Goal: Information Seeking & Learning: Stay updated

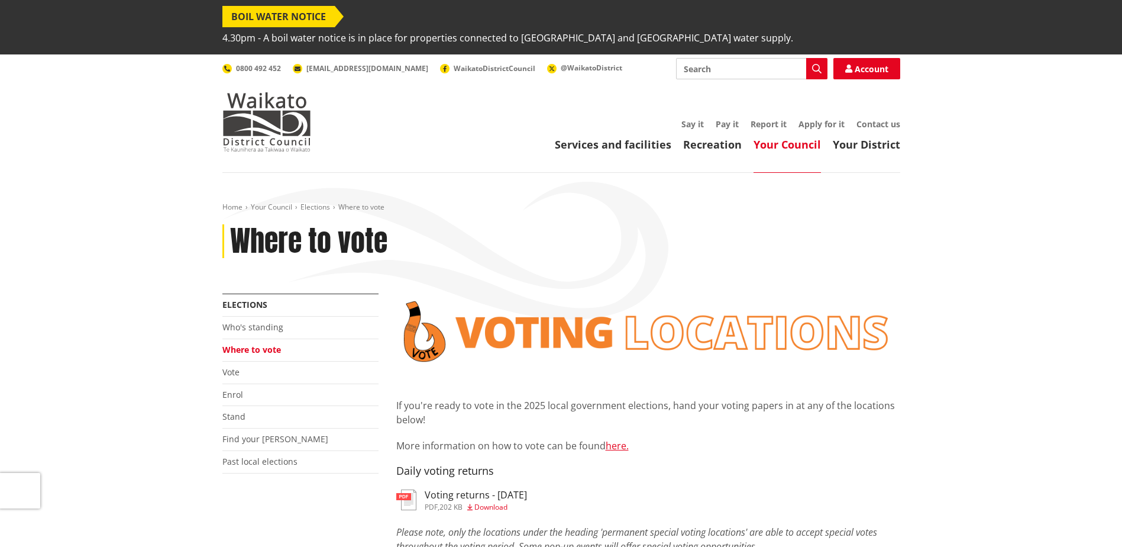
scroll to position [33, 0]
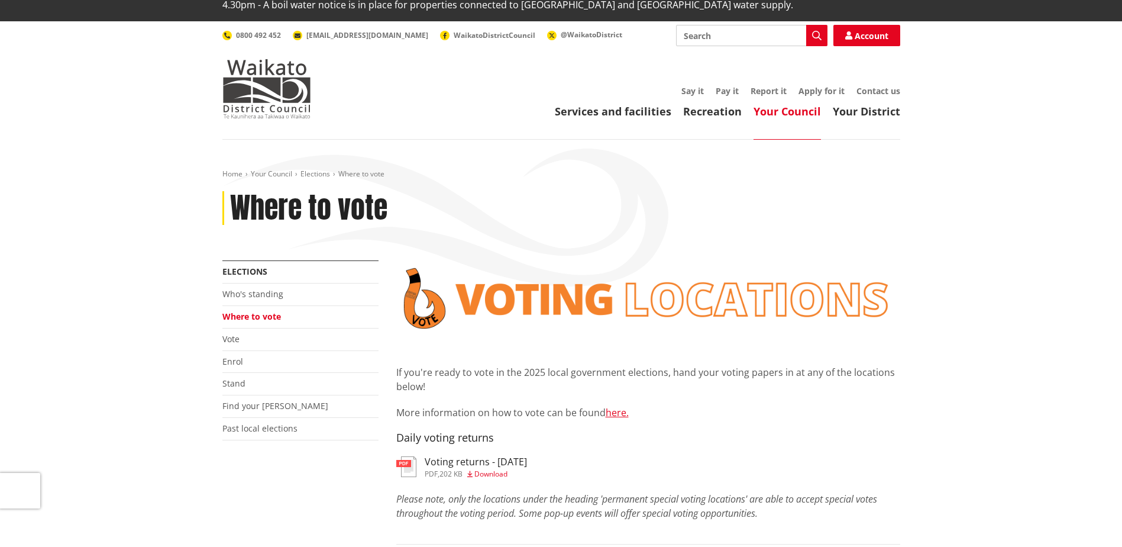
click at [471, 456] on h3 "Voting returns - 3/10/2025" at bounding box center [476, 461] width 102 height 11
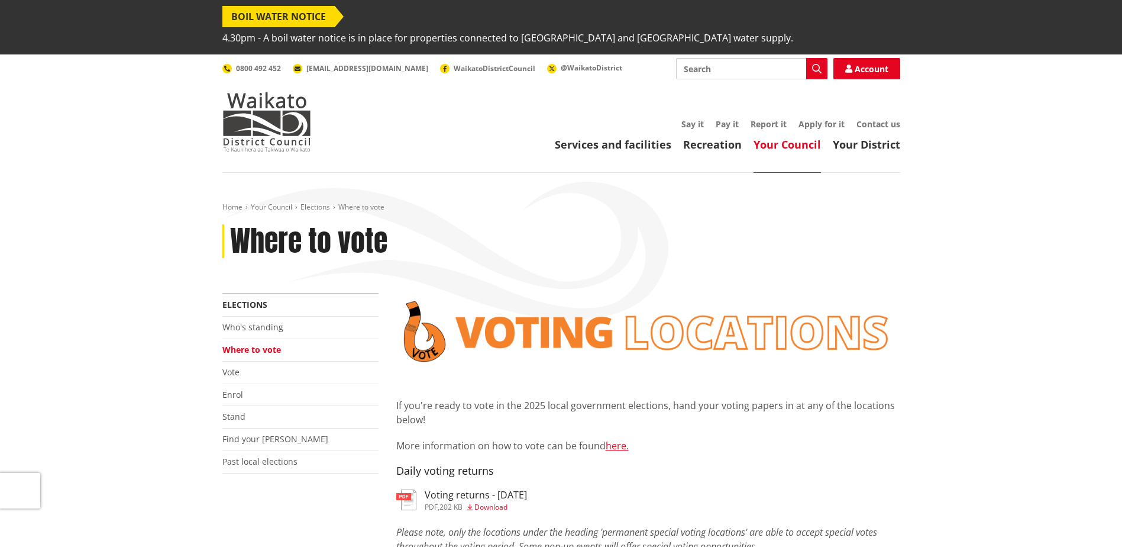
scroll to position [33, 0]
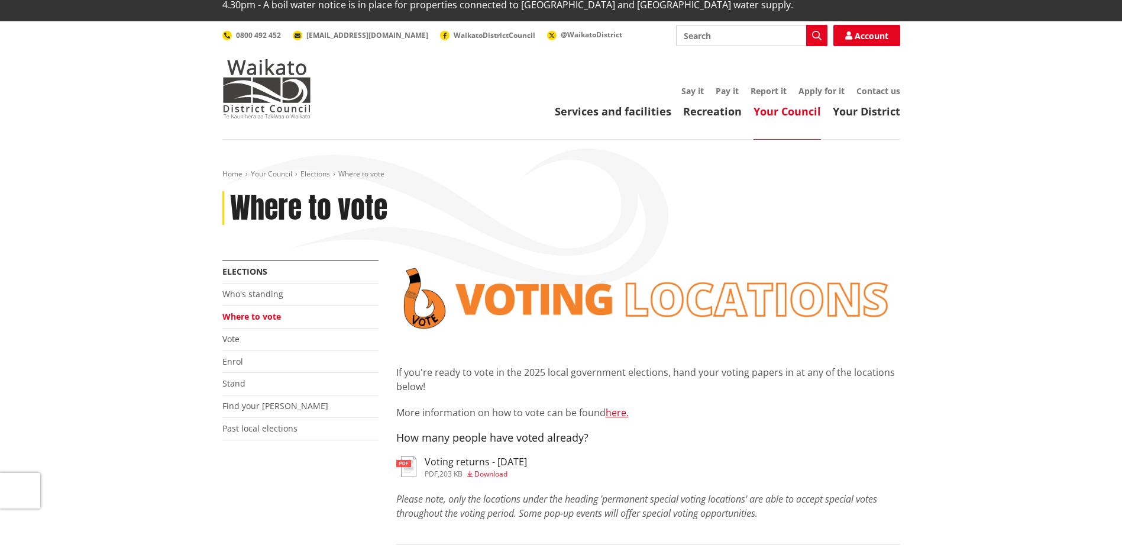
click at [499, 456] on h3 "Voting returns - [DATE]" at bounding box center [476, 461] width 102 height 11
